Goal: Task Accomplishment & Management: Use online tool/utility

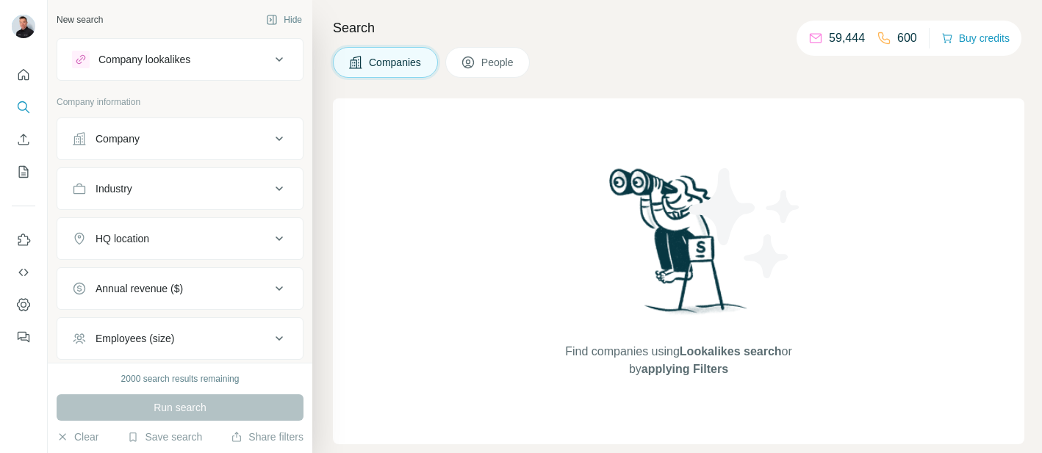
click at [281, 143] on icon at bounding box center [279, 139] width 18 height 18
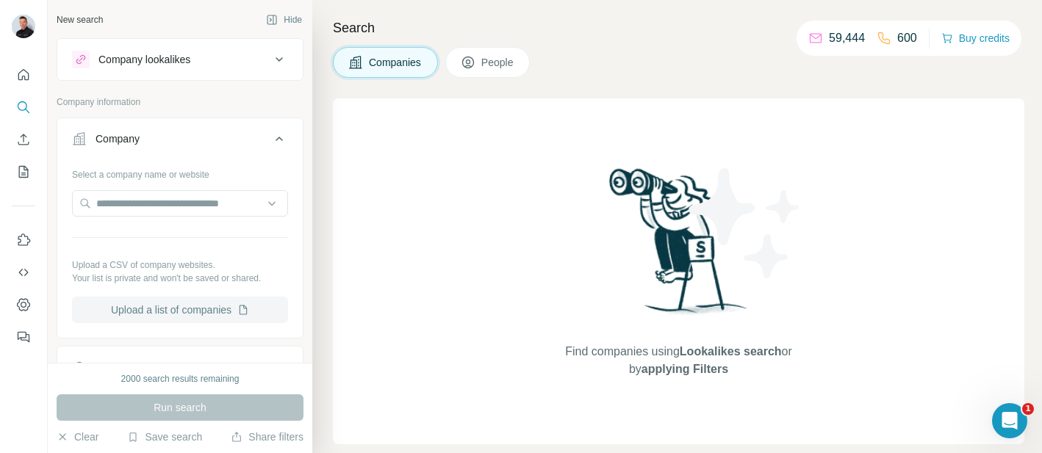
click at [198, 315] on button "Upload a list of companies" at bounding box center [180, 310] width 216 height 26
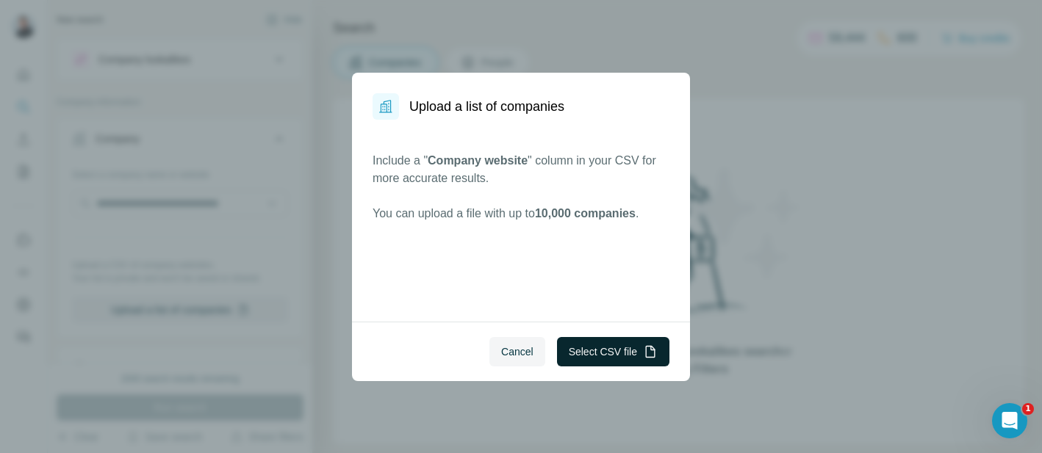
click at [597, 350] on button "Select CSV file" at bounding box center [613, 351] width 112 height 29
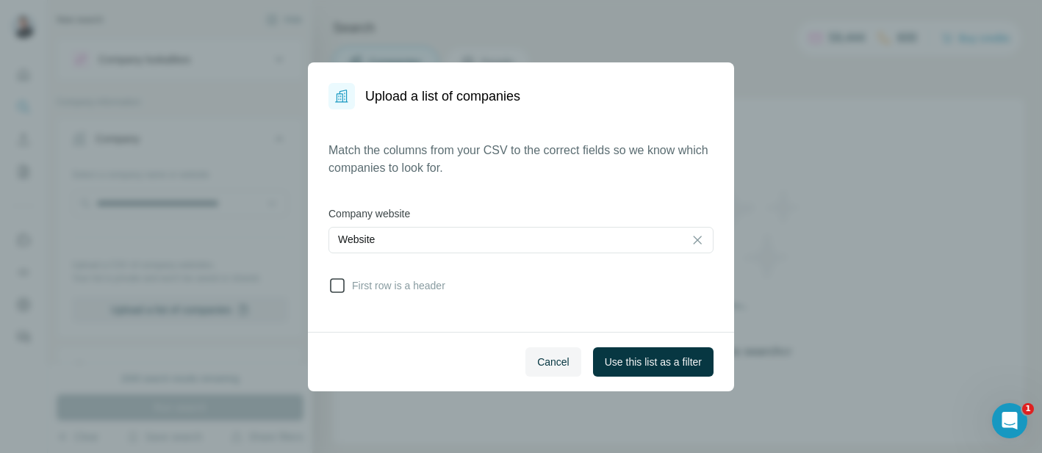
click at [336, 288] on icon at bounding box center [337, 286] width 18 height 18
click at [649, 356] on span "Use this list as a filter" at bounding box center [653, 362] width 97 height 15
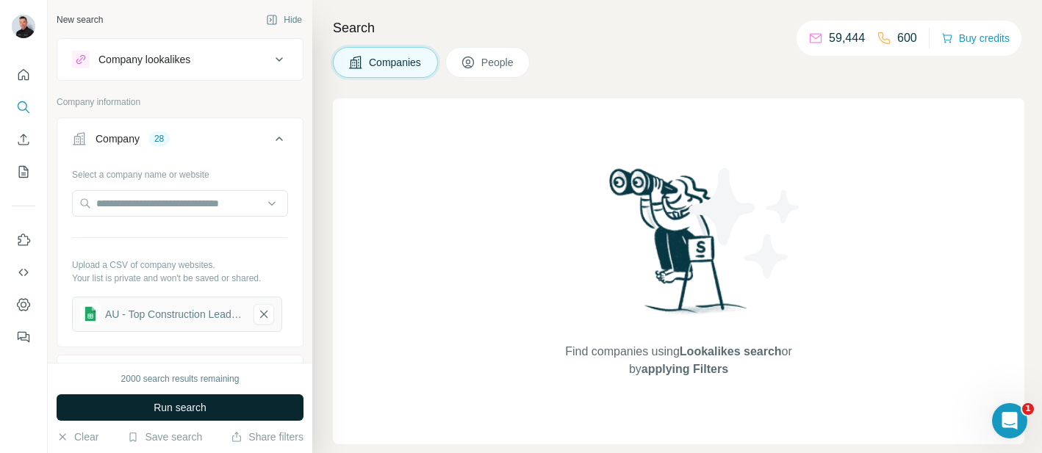
click at [204, 405] on span "Run search" at bounding box center [180, 407] width 53 height 15
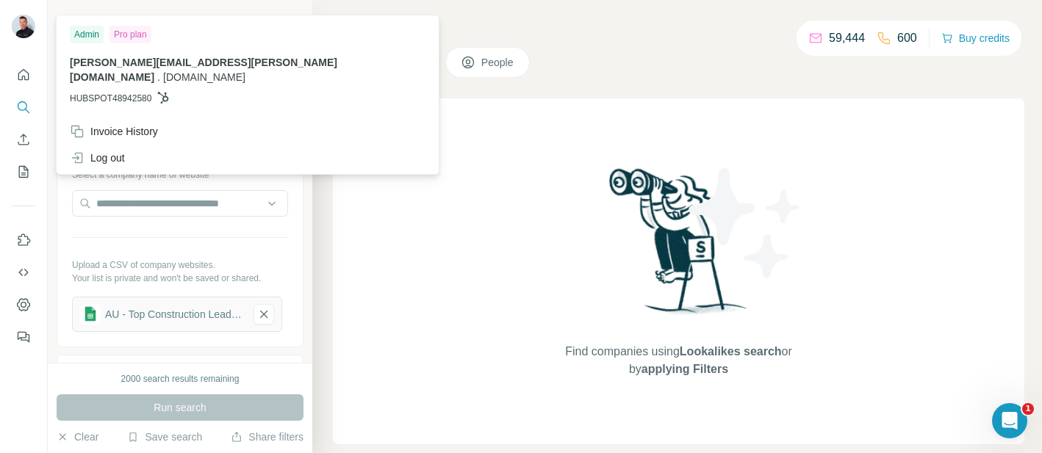
click at [28, 23] on img at bounding box center [24, 27] width 24 height 24
click at [403, 126] on div "Find companies using Lookalikes search or by applying Filters" at bounding box center [678, 271] width 691 height 346
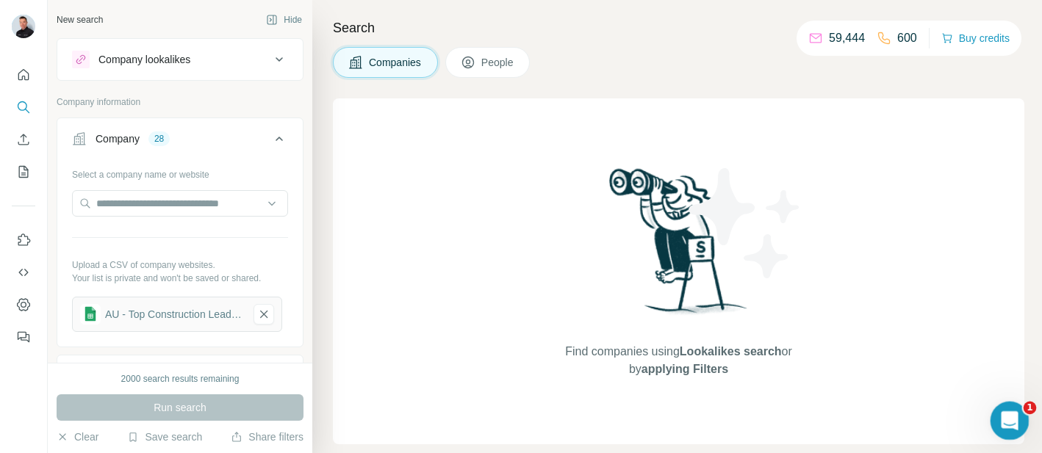
click at [1017, 414] on icon "Open Intercom Messenger" at bounding box center [1008, 419] width 24 height 24
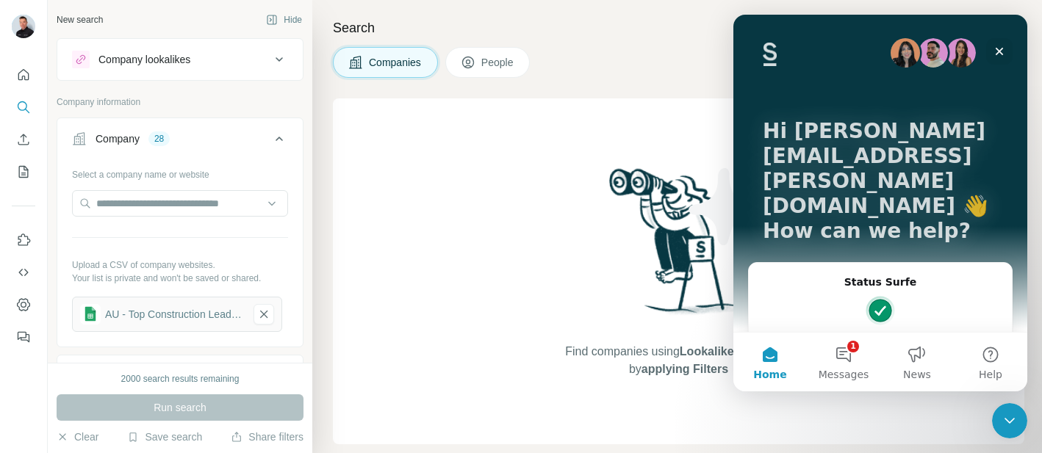
scroll to position [107, 0]
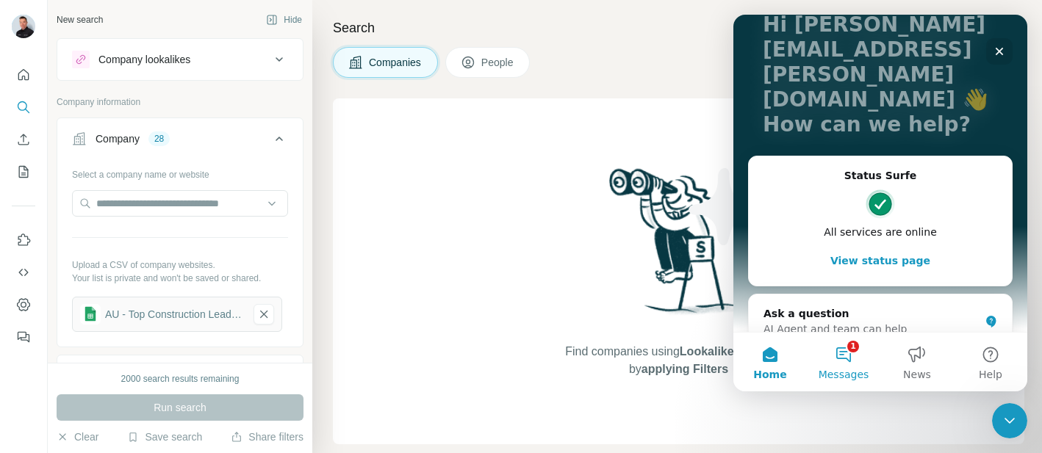
click at [845, 361] on button "1 Messages" at bounding box center [843, 362] width 73 height 59
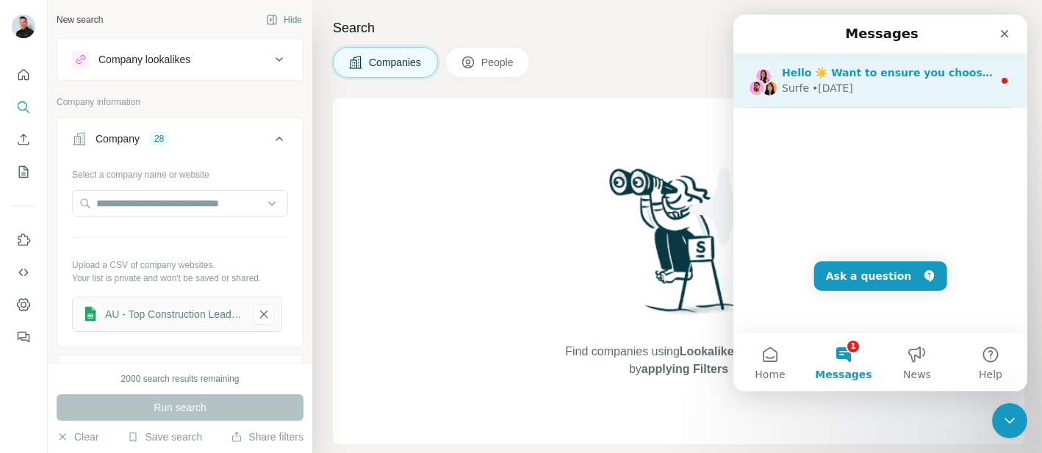
click at [928, 93] on div "Surfe • 6w ago" at bounding box center [887, 88] width 211 height 15
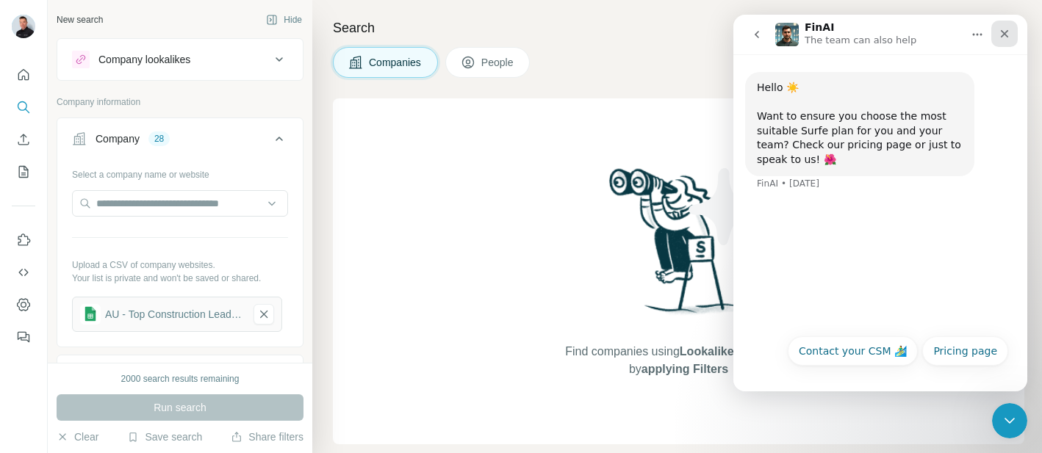
click at [1000, 31] on icon "Close" at bounding box center [1005, 34] width 12 height 12
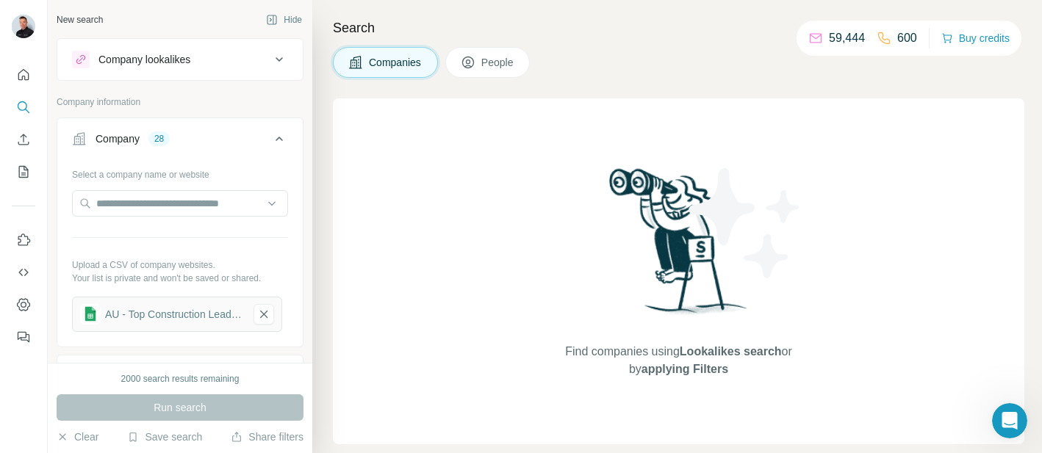
scroll to position [0, 0]
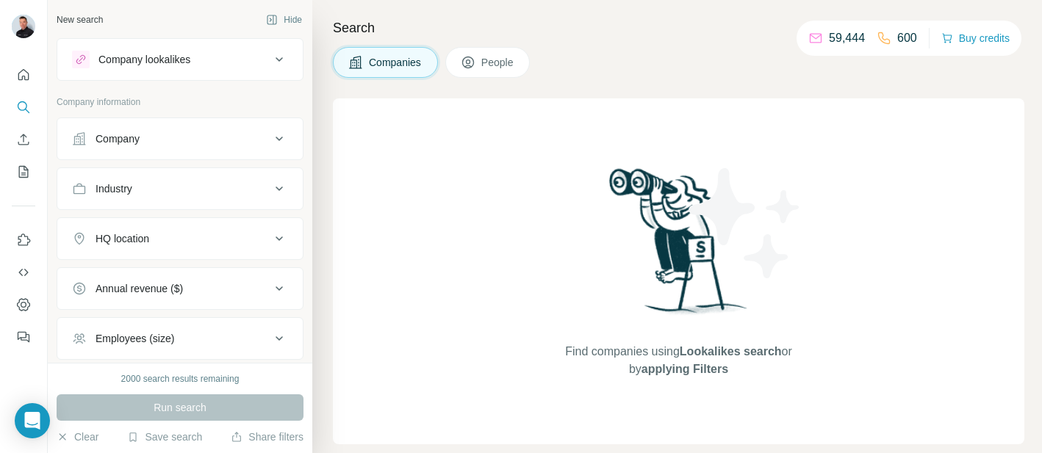
click at [270, 145] on icon at bounding box center [279, 139] width 18 height 18
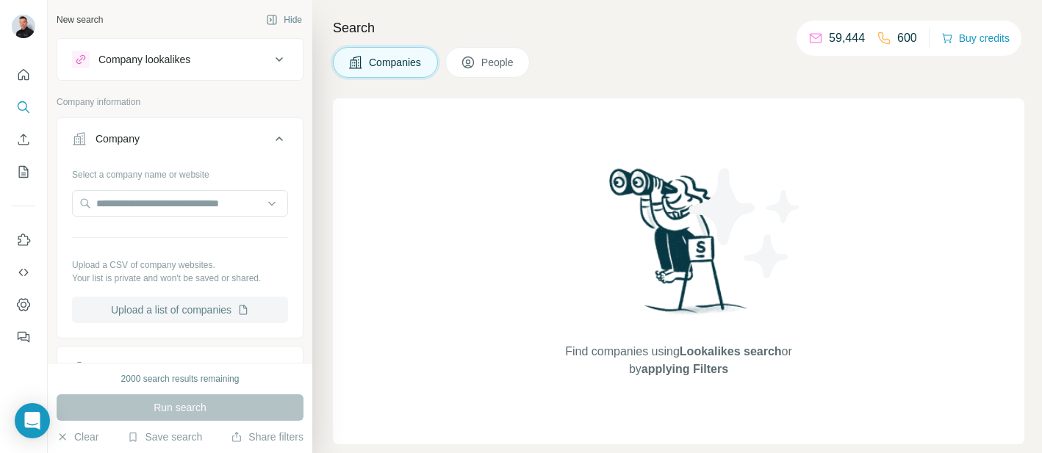
click at [220, 312] on button "Upload a list of companies" at bounding box center [180, 310] width 216 height 26
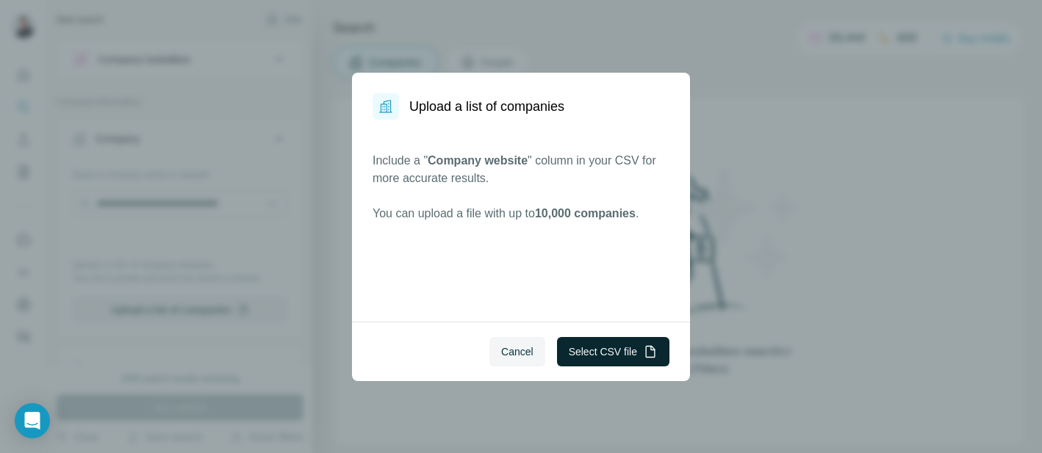
click at [590, 350] on button "Select CSV file" at bounding box center [613, 351] width 112 height 29
click at [606, 351] on button "Select CSV file" at bounding box center [613, 351] width 112 height 29
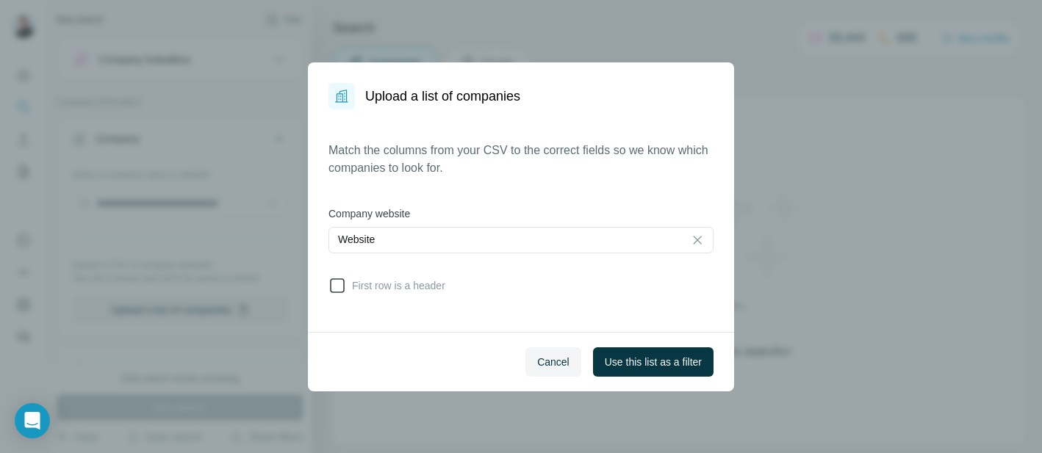
click at [333, 287] on icon at bounding box center [337, 286] width 18 height 18
click at [665, 362] on span "Use this list as a filter" at bounding box center [653, 362] width 97 height 15
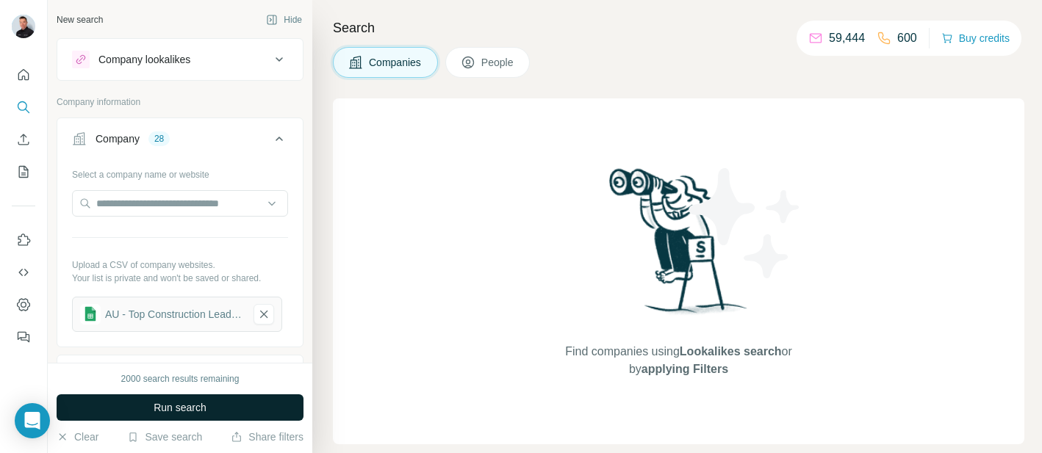
click at [171, 399] on button "Run search" at bounding box center [180, 408] width 247 height 26
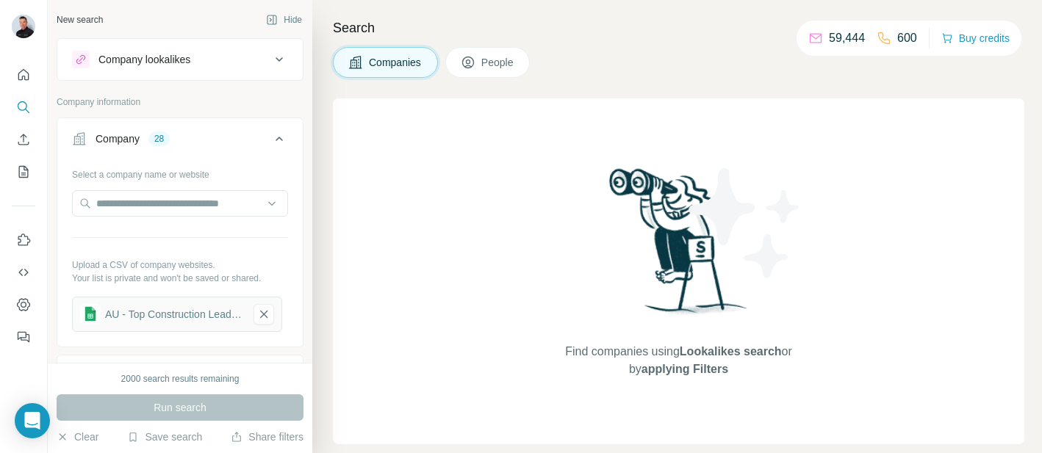
click at [276, 140] on icon at bounding box center [279, 139] width 7 height 4
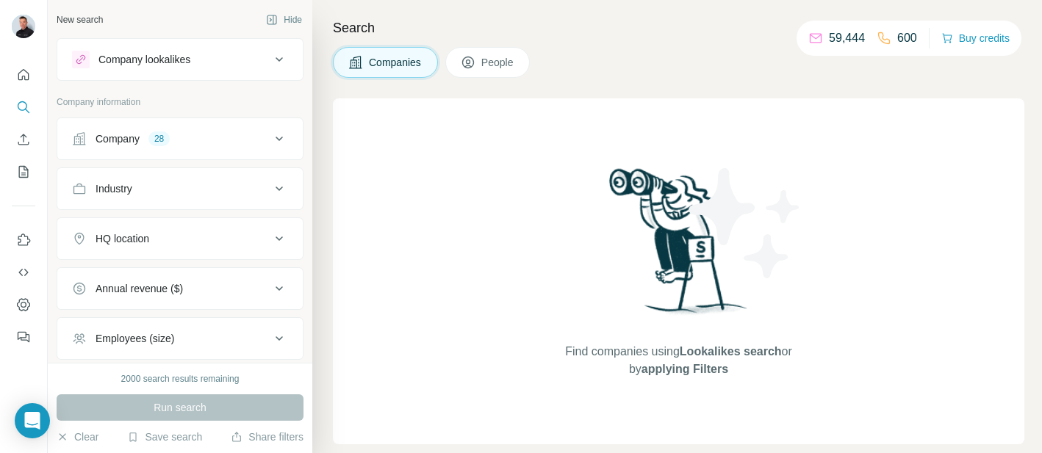
click at [276, 140] on icon at bounding box center [279, 139] width 18 height 18
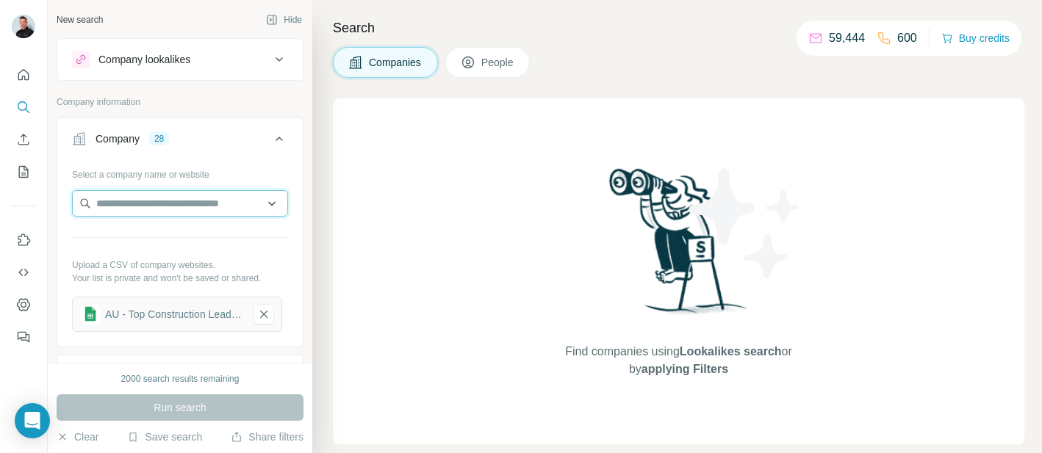
click at [153, 212] on input "text" at bounding box center [180, 203] width 216 height 26
click at [506, 64] on span "People" at bounding box center [498, 62] width 34 height 15
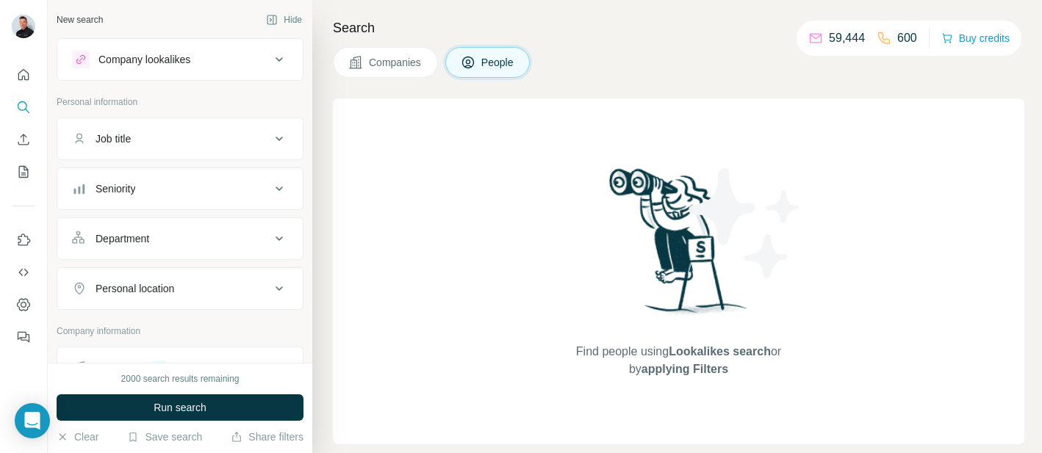
click at [418, 65] on span "Companies" at bounding box center [396, 62] width 54 height 15
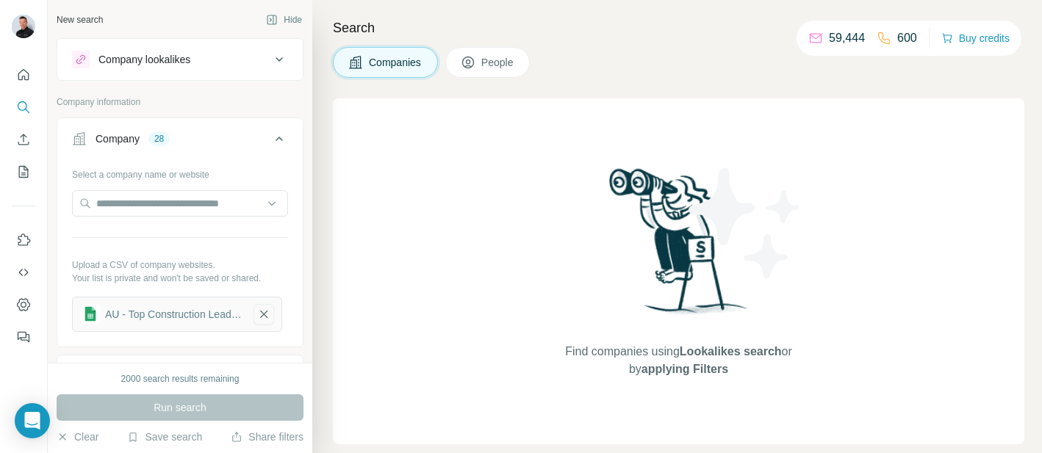
click at [266, 316] on icon "button" at bounding box center [263, 314] width 7 height 7
click at [203, 189] on div "Select a company name or website Upload a CSV of company websites. Your list is…" at bounding box center [180, 242] width 216 height 161
click at [174, 312] on button "Upload a list of companies" at bounding box center [180, 310] width 216 height 26
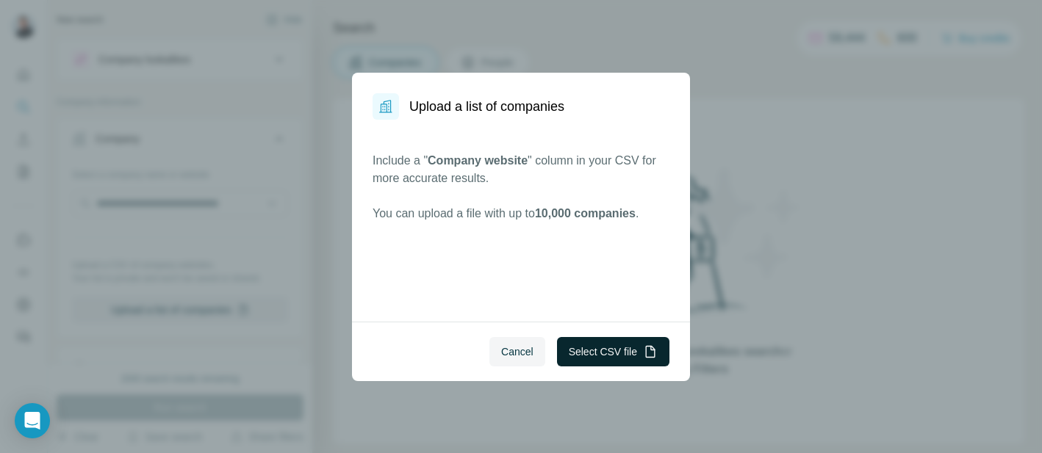
click at [586, 349] on button "Select CSV file" at bounding box center [613, 351] width 112 height 29
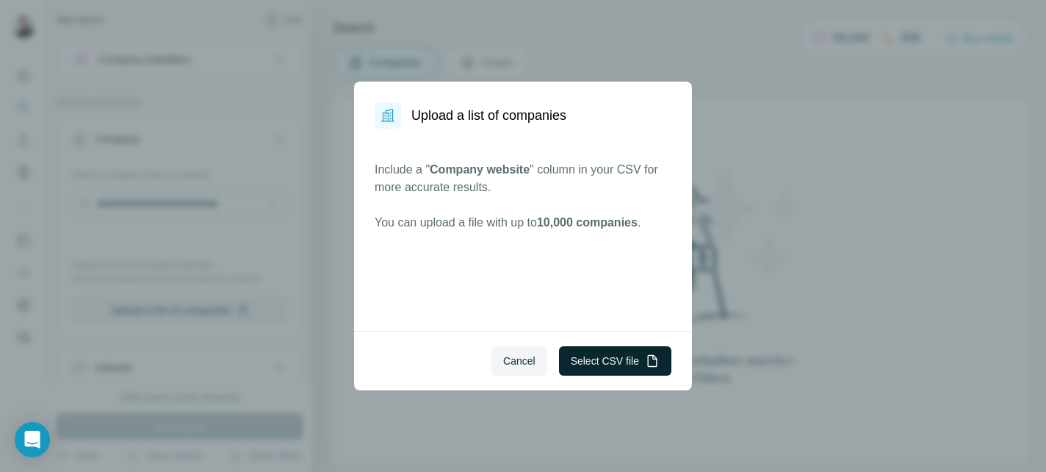
click at [614, 362] on button "Select CSV file" at bounding box center [615, 360] width 112 height 29
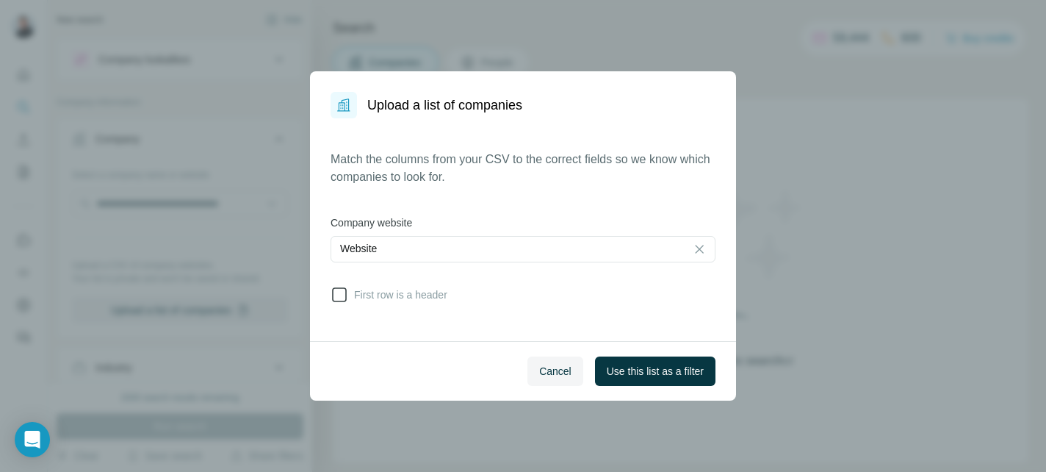
click at [337, 292] on icon at bounding box center [340, 295] width 18 height 18
click at [640, 375] on span "Use this list as a filter" at bounding box center [655, 371] width 97 height 15
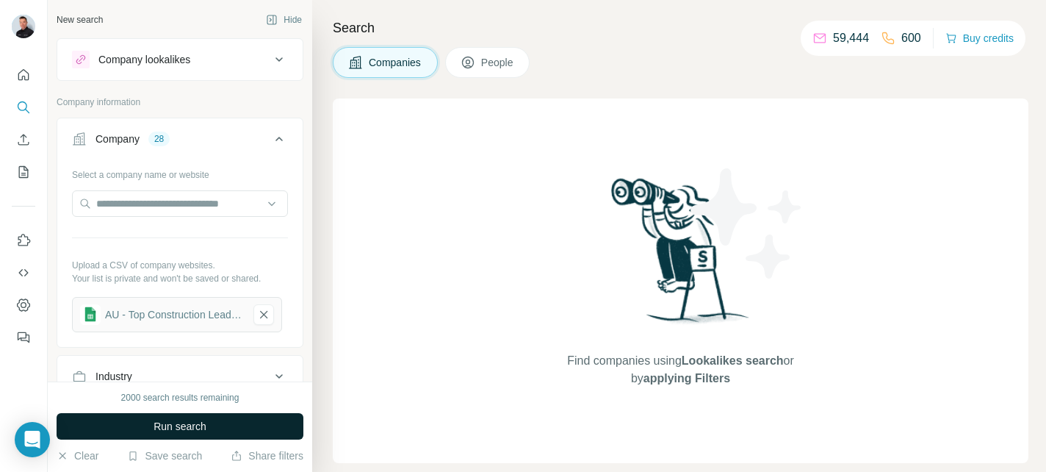
click at [180, 421] on span "Run search" at bounding box center [180, 426] width 53 height 15
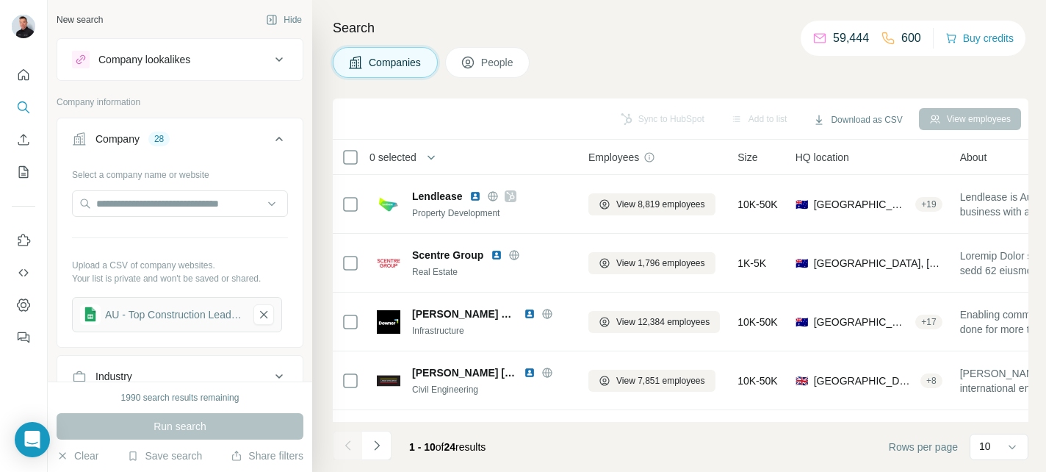
click at [492, 69] on span "People" at bounding box center [498, 62] width 34 height 15
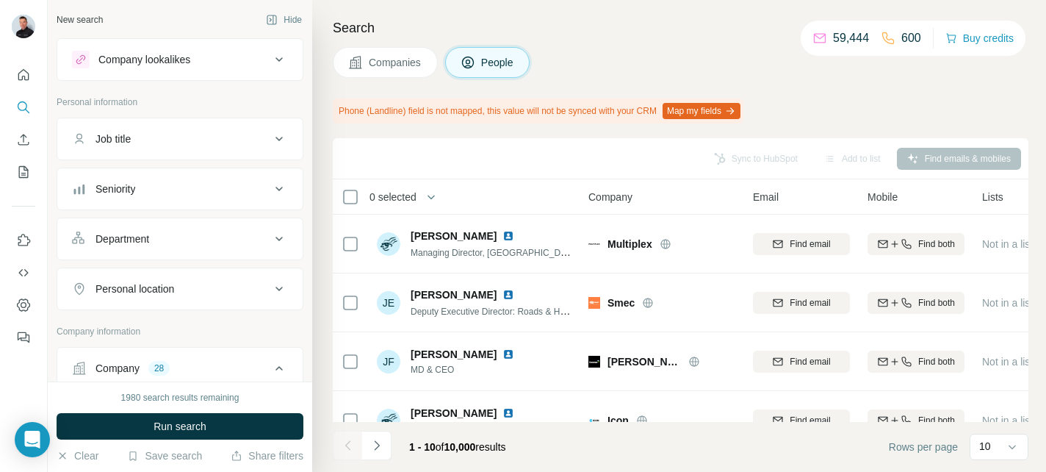
click at [278, 134] on icon at bounding box center [279, 139] width 18 height 18
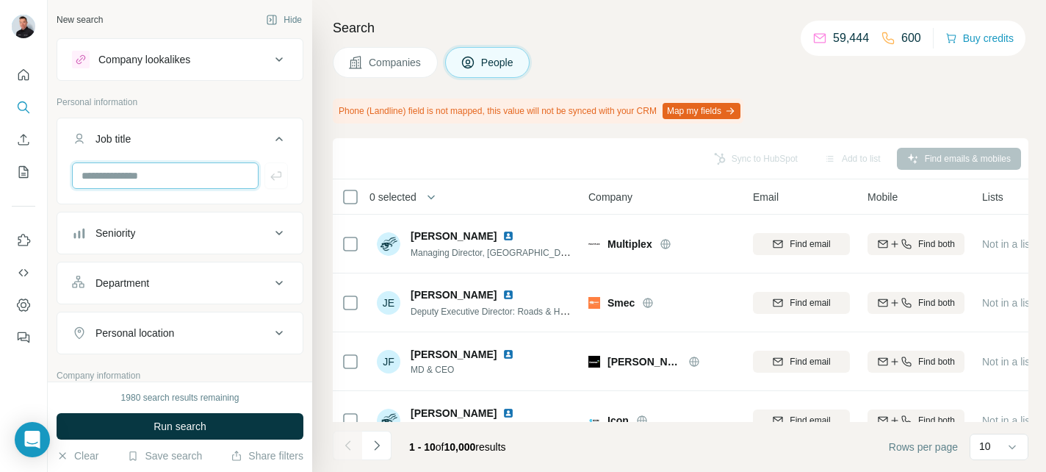
click at [150, 184] on input "text" at bounding box center [165, 175] width 187 height 26
type input "**********"
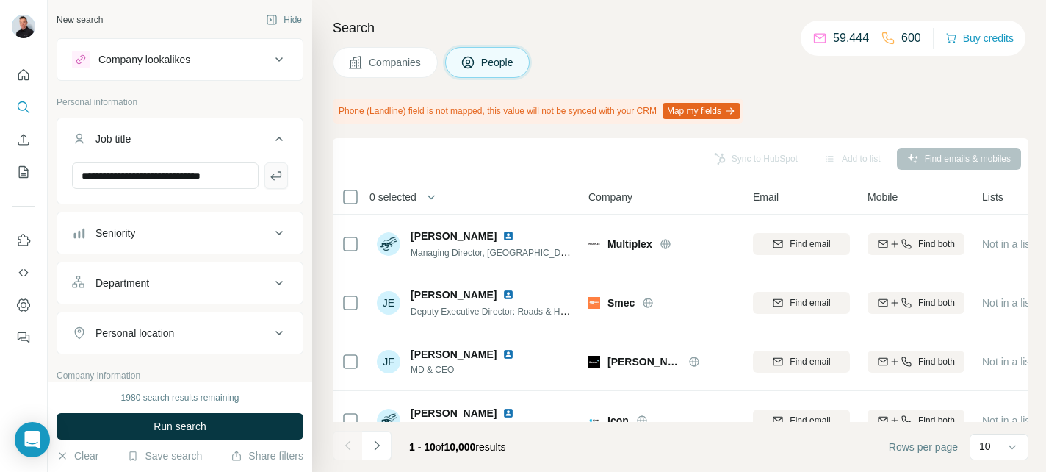
click at [276, 177] on icon "button" at bounding box center [276, 175] width 15 height 15
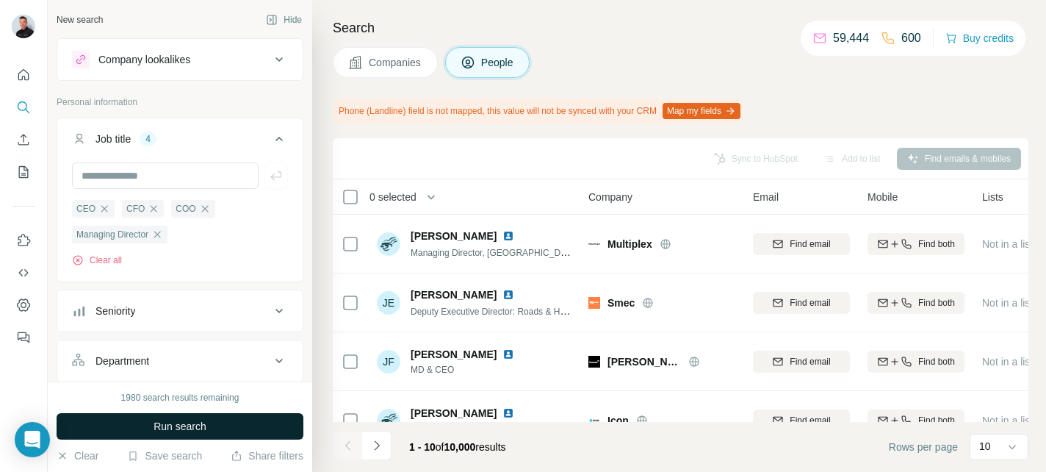
click at [202, 428] on span "Run search" at bounding box center [180, 426] width 53 height 15
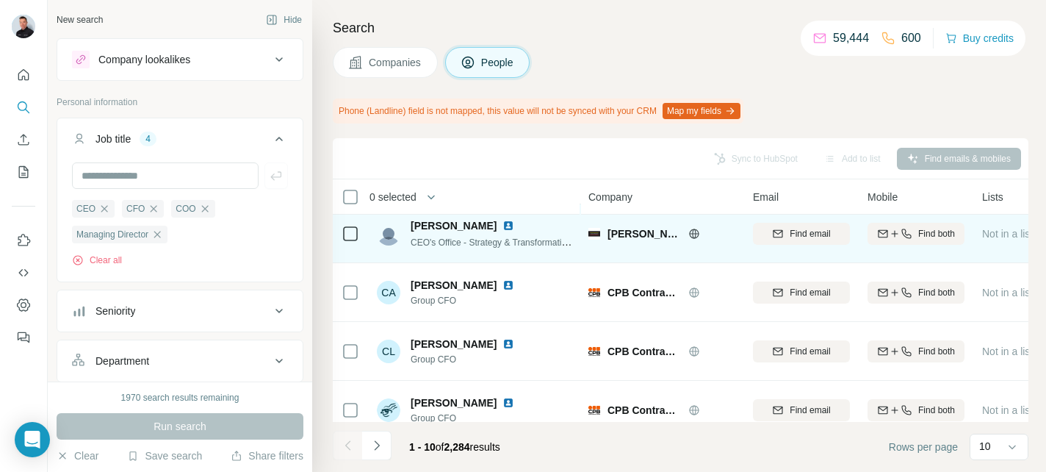
scroll to position [354, 0]
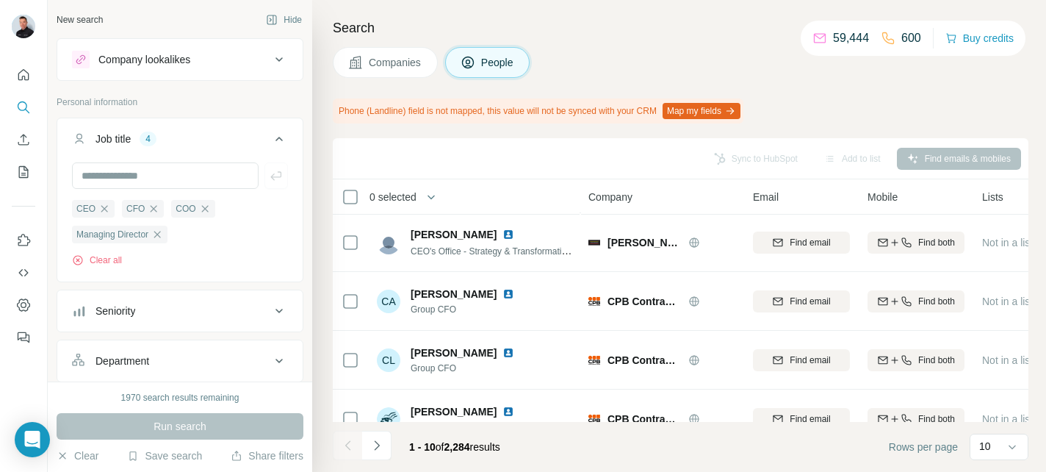
click at [277, 314] on icon at bounding box center [279, 311] width 18 height 18
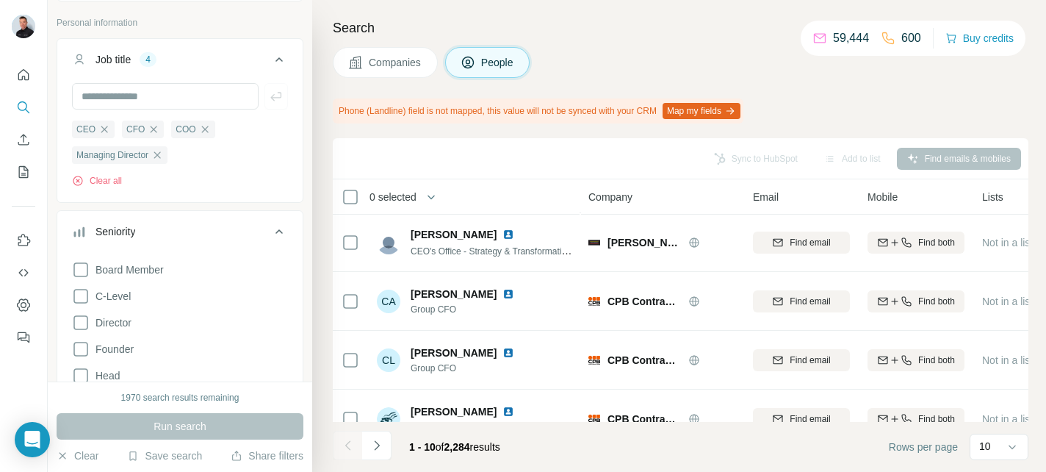
scroll to position [86, 0]
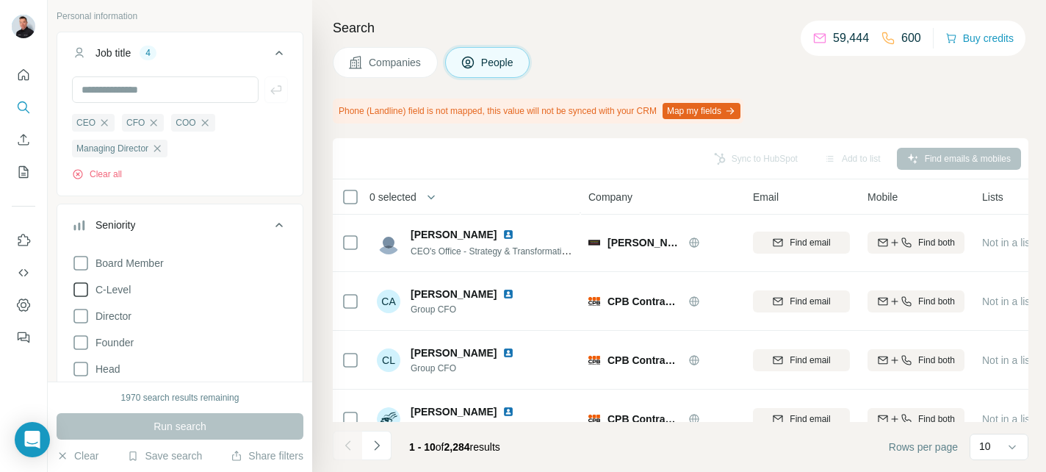
click at [82, 290] on icon at bounding box center [81, 290] width 18 height 18
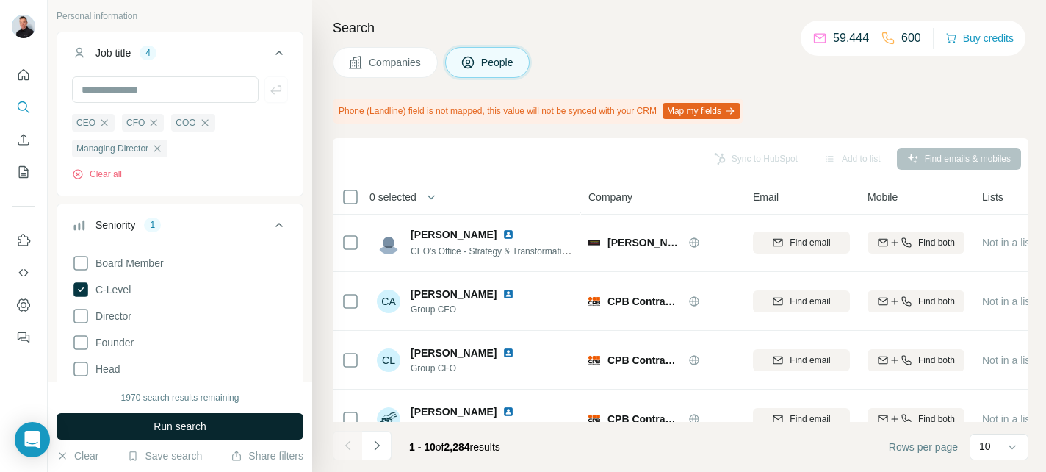
click at [194, 433] on span "Run search" at bounding box center [180, 426] width 53 height 15
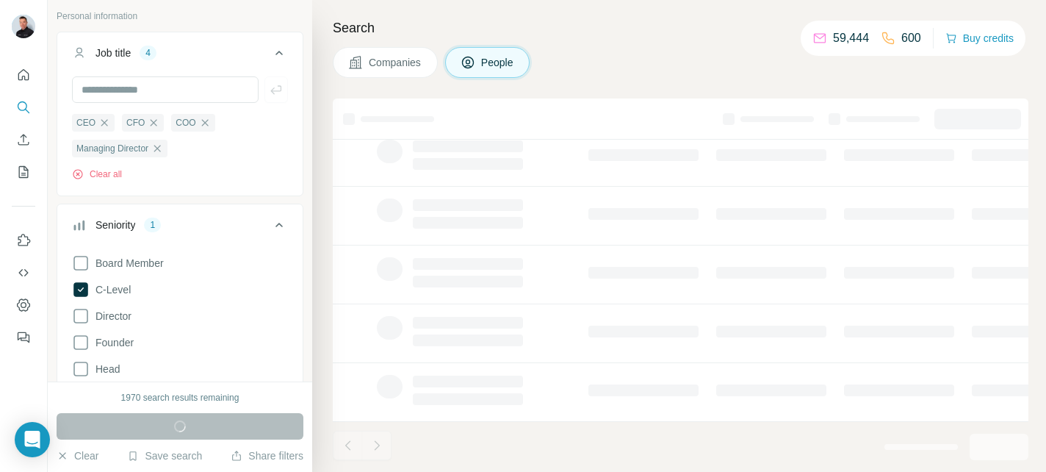
scroll to position [341, 0]
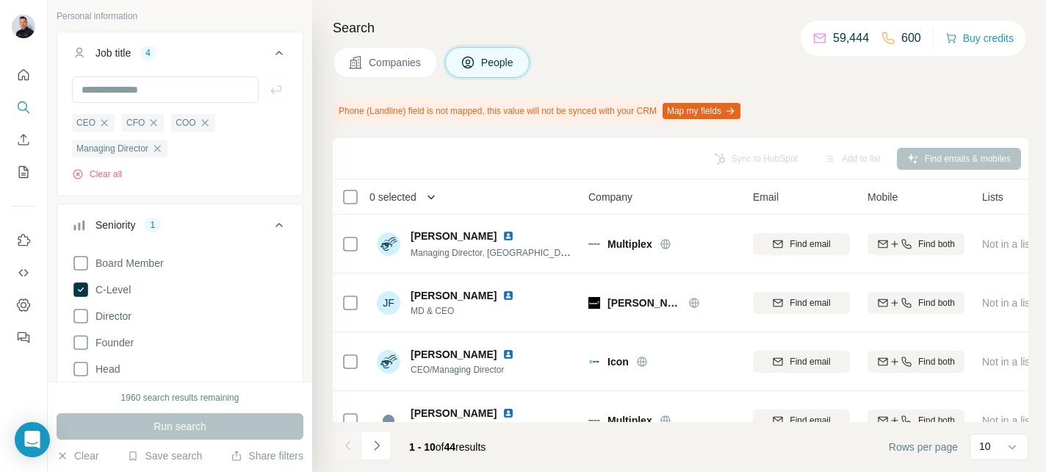
click at [436, 198] on icon "button" at bounding box center [431, 197] width 15 height 15
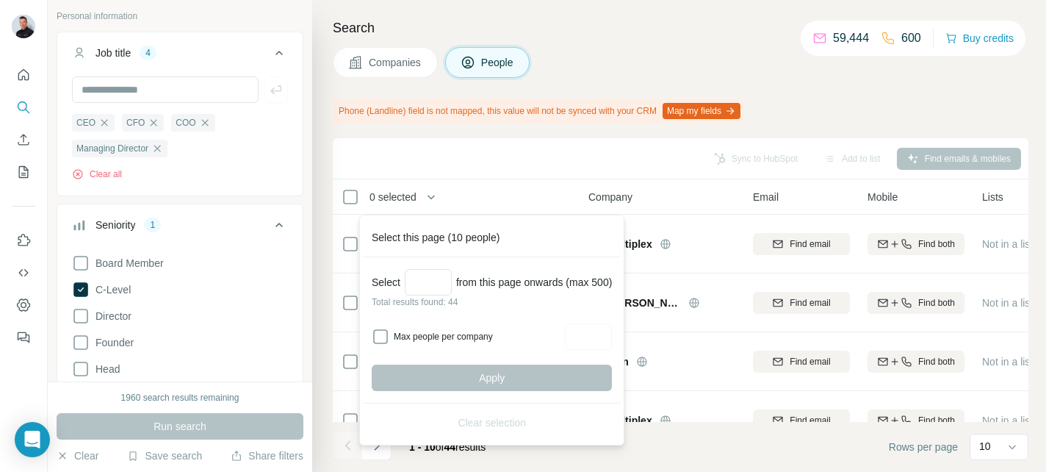
click at [420, 157] on div "Sync to HubSpot Add to list Find emails & mobiles" at bounding box center [680, 158] width 681 height 26
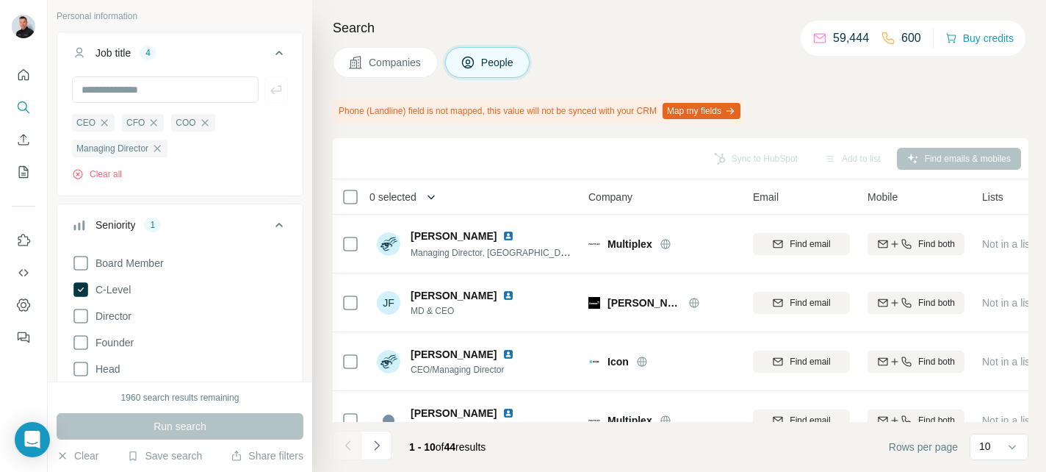
click at [434, 198] on icon "button" at bounding box center [431, 197] width 15 height 15
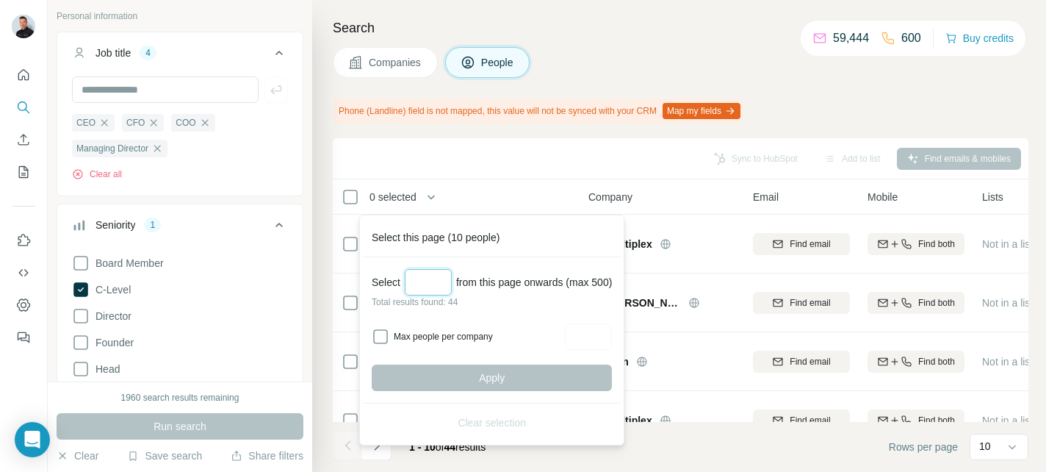
click at [421, 288] on input "Select a number (up to 500)" at bounding box center [428, 282] width 47 height 26
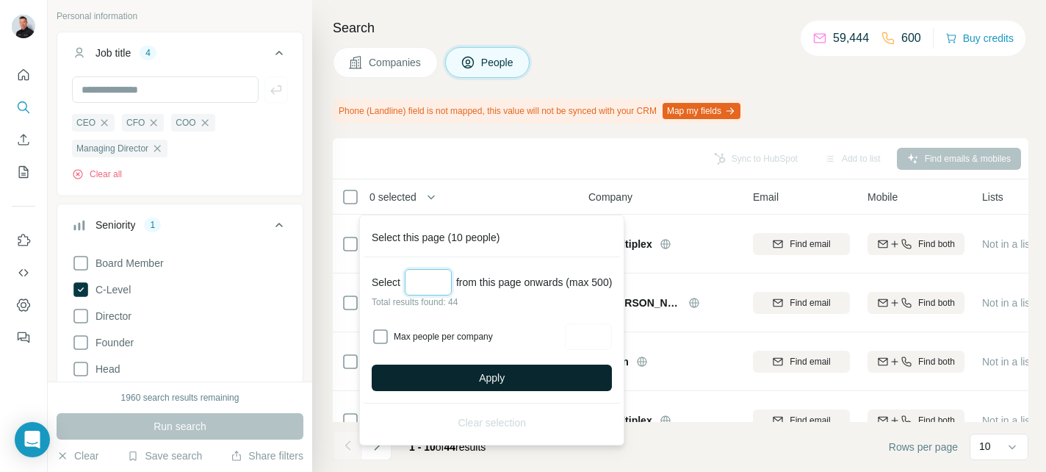
type input "**"
click at [480, 373] on button "Apply" at bounding box center [492, 377] width 240 height 26
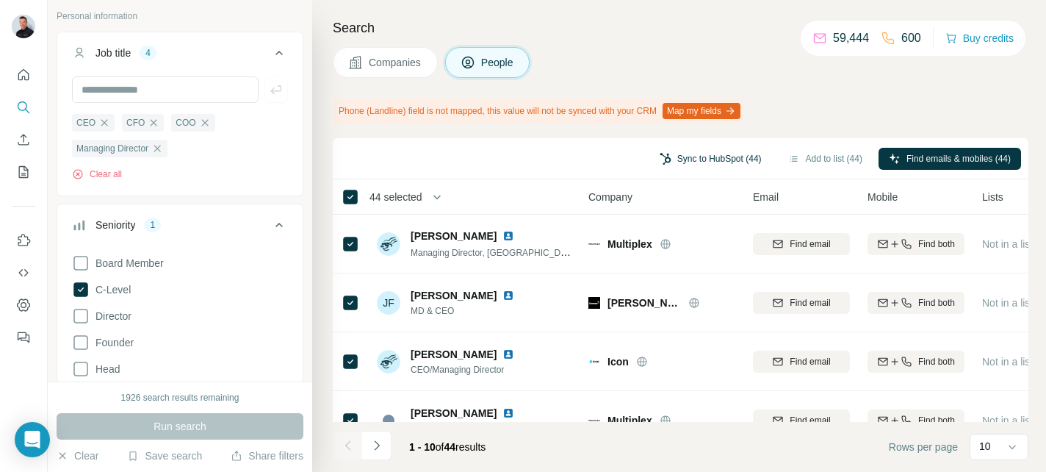
click at [686, 160] on button "Sync to HubSpot (44)" at bounding box center [711, 159] width 123 height 22
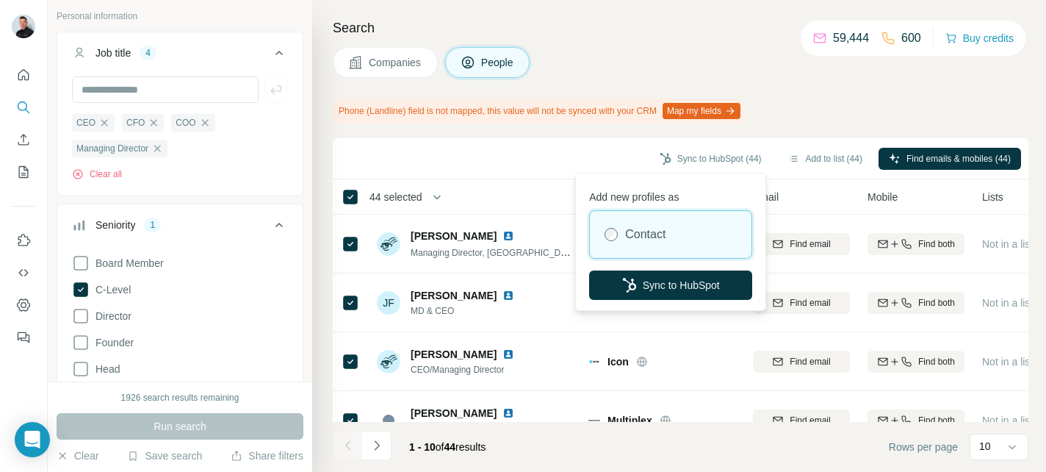
click at [836, 100] on div "Phone (Landline) field is not mapped, this value will not be synced with your C…" at bounding box center [681, 110] width 696 height 25
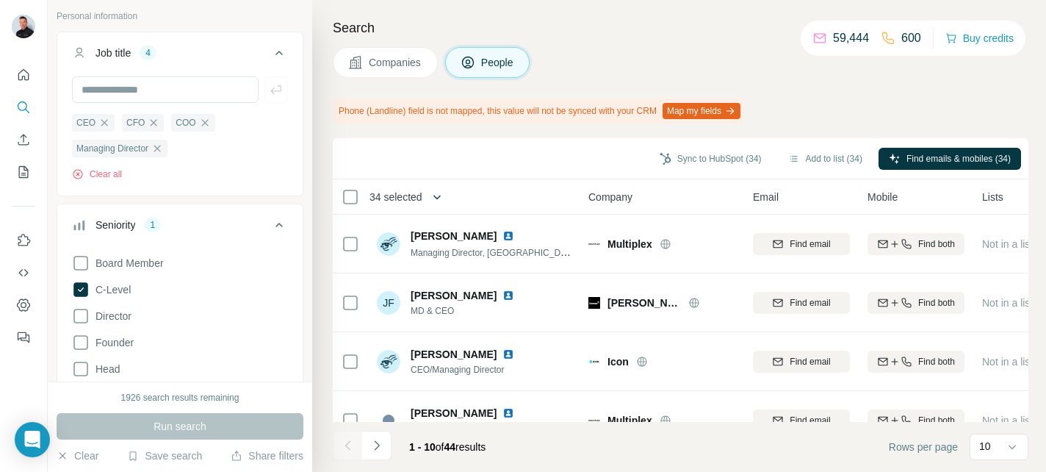
click at [441, 197] on icon "button" at bounding box center [437, 197] width 7 height 4
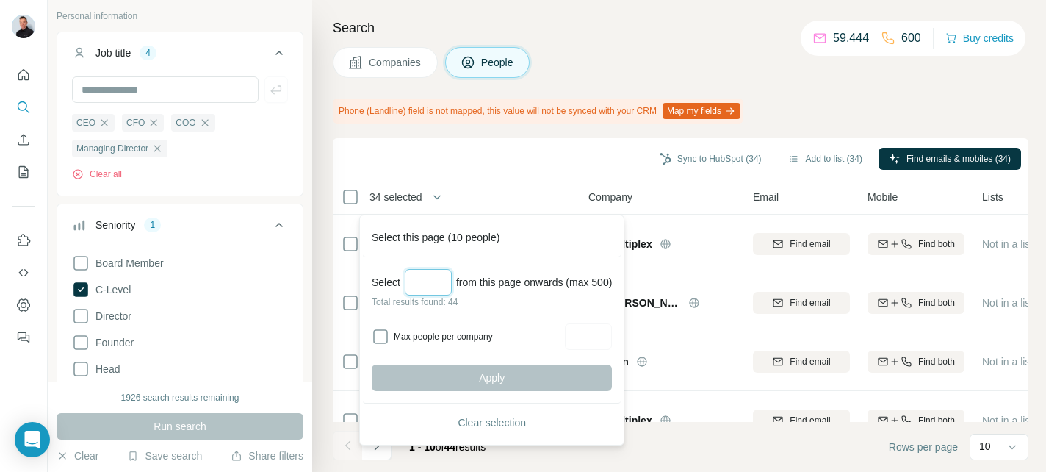
click at [414, 276] on input "Select a number (up to 500)" at bounding box center [428, 282] width 47 height 26
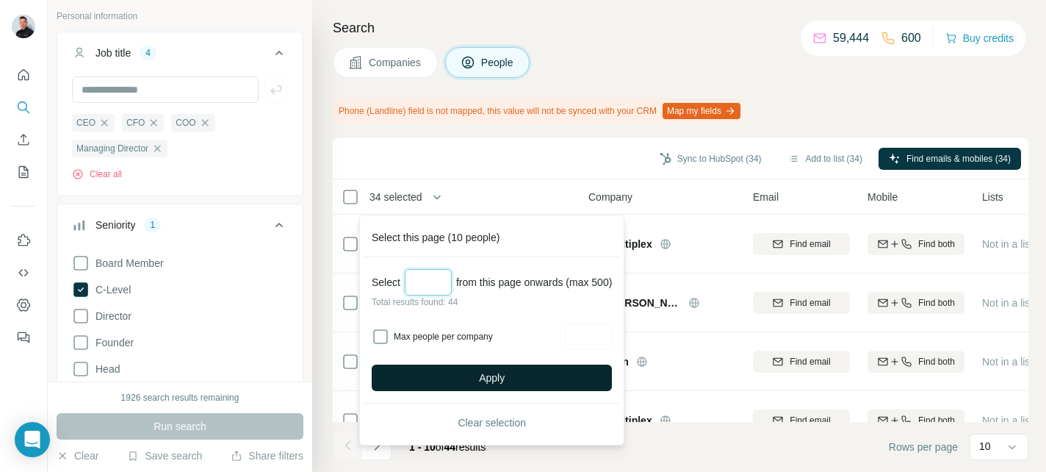
type input "**"
click at [505, 378] on span "Apply" at bounding box center [492, 377] width 26 height 15
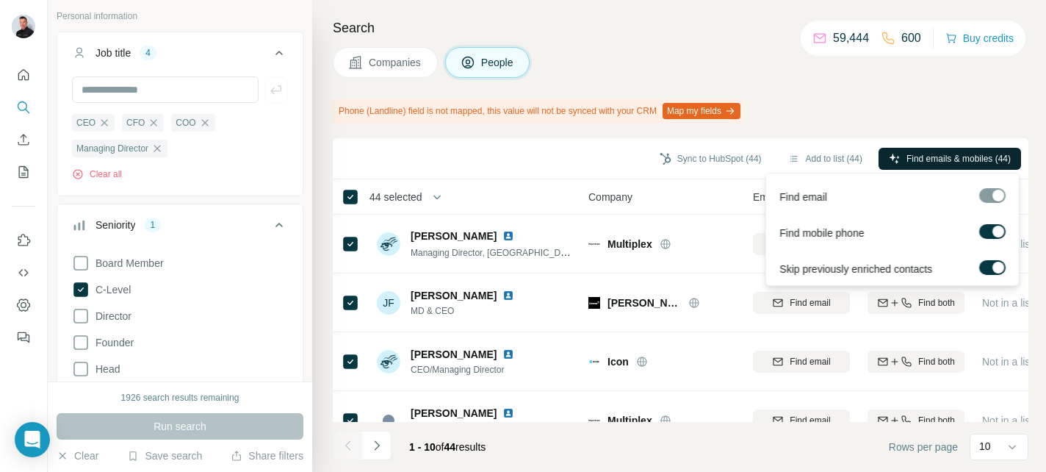
click at [946, 161] on span "Find emails & mobiles (44)" at bounding box center [959, 158] width 104 height 13
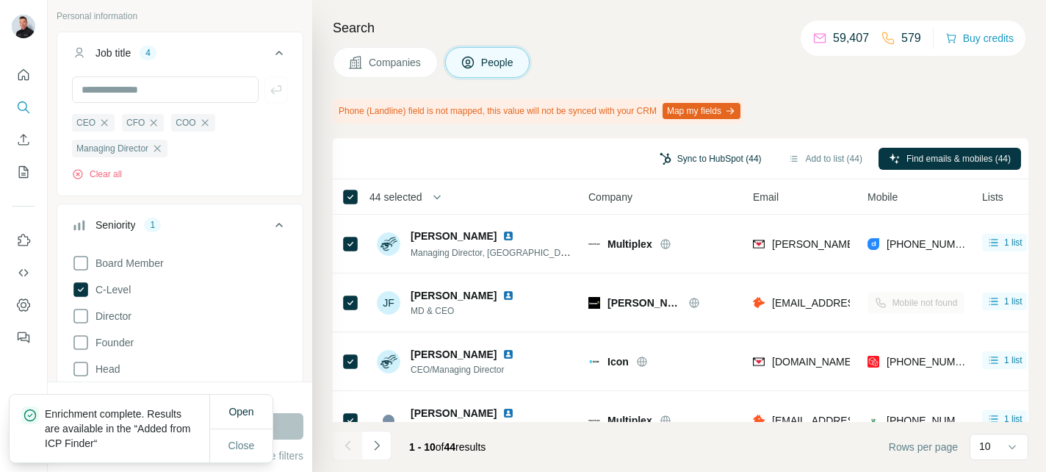
click at [701, 157] on button "Sync to HubSpot (44)" at bounding box center [711, 159] width 123 height 22
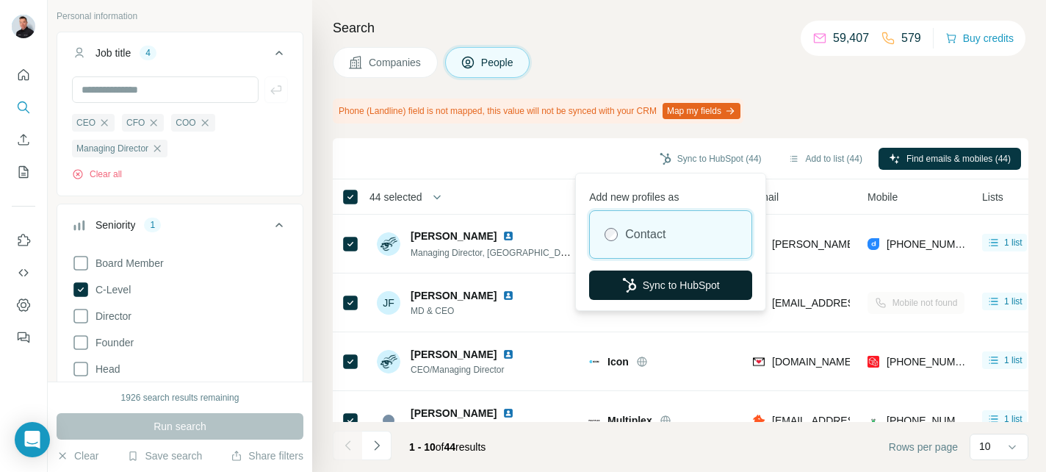
click at [680, 289] on button "Sync to HubSpot" at bounding box center [670, 284] width 163 height 29
